Goal: Navigation & Orientation: Find specific page/section

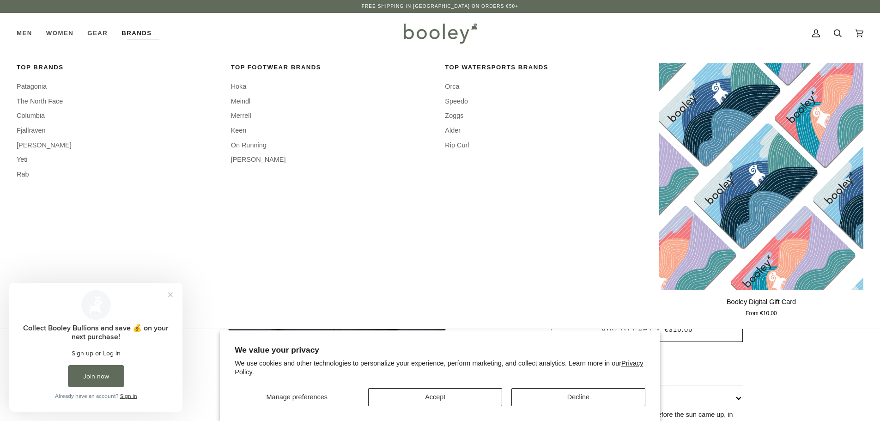
click at [140, 31] on link "Brands" at bounding box center [137, 33] width 44 height 41
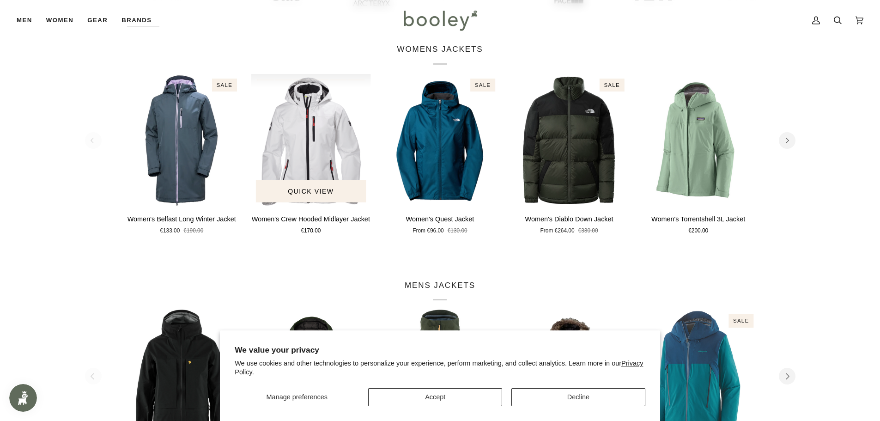
scroll to position [370, 0]
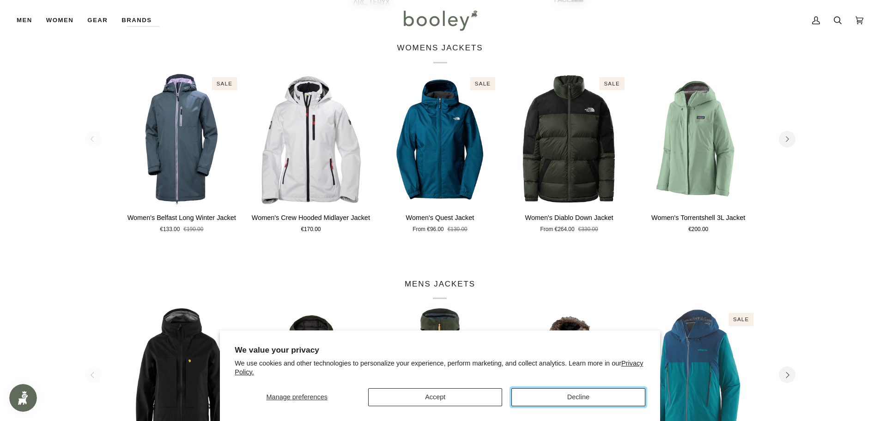
click at [549, 401] on button "Decline" at bounding box center [579, 397] width 134 height 18
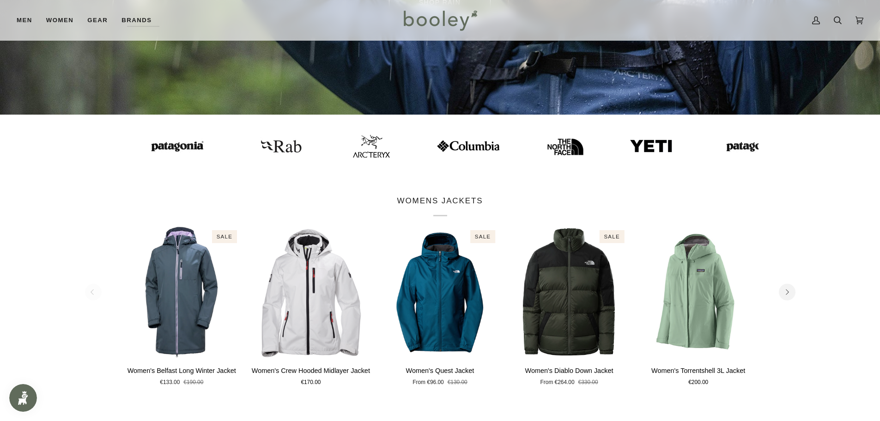
scroll to position [92, 0]
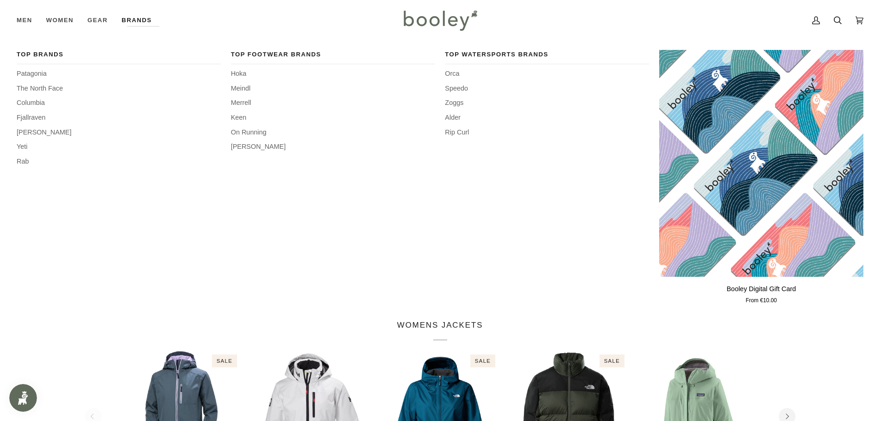
click at [153, 17] on link "Brands" at bounding box center [137, 20] width 44 height 41
